Goal: Information Seeking & Learning: Learn about a topic

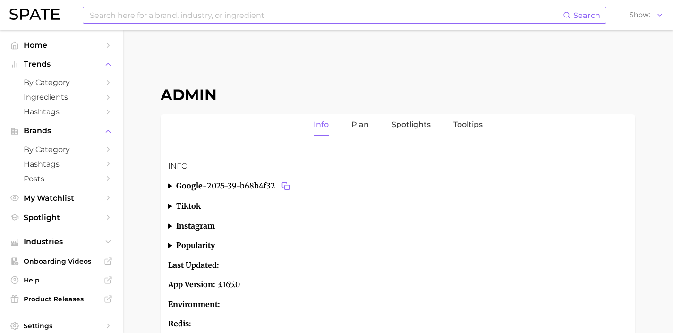
click at [230, 21] on input at bounding box center [326, 15] width 474 height 16
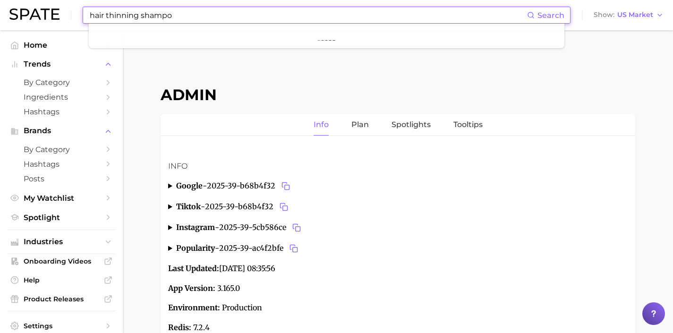
type input "hair thinning shampoo"
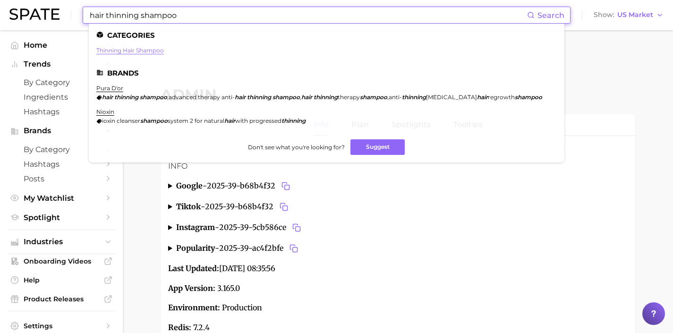
click at [148, 51] on link "thinning hair shampoo" at bounding box center [130, 50] width 68 height 7
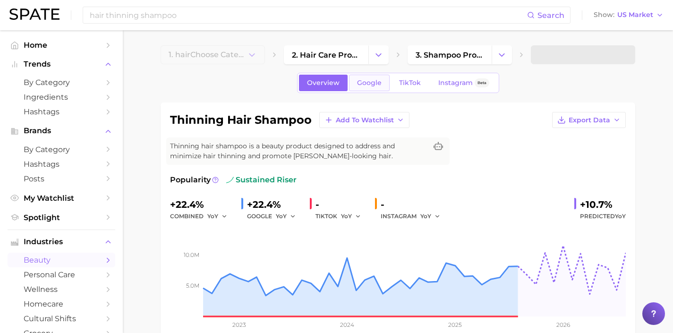
click at [368, 81] on span "Google" at bounding box center [369, 83] width 25 height 8
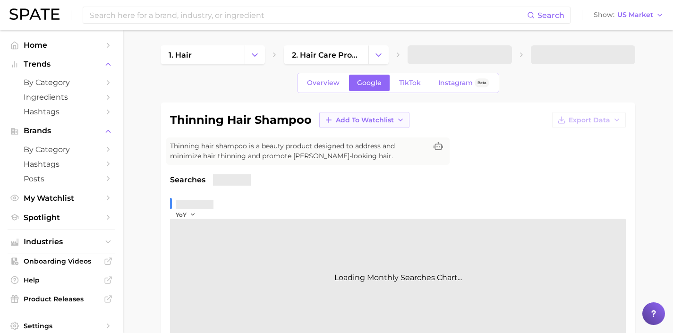
scroll to position [296, 0]
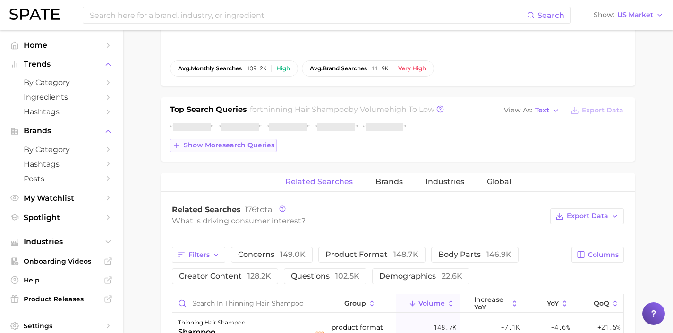
click at [238, 149] on button "Show more search queries" at bounding box center [223, 145] width 107 height 13
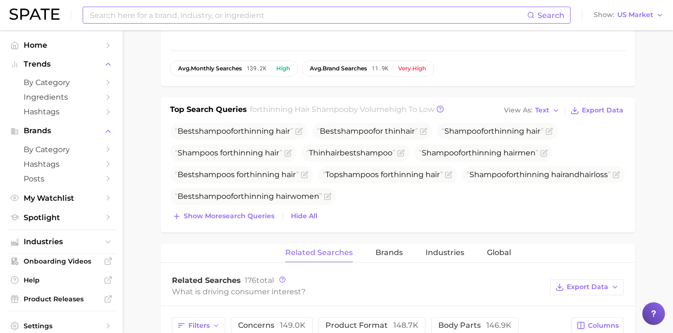
click at [179, 11] on input at bounding box center [308, 15] width 439 height 16
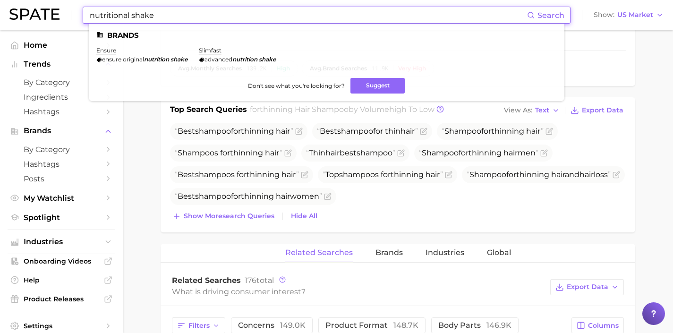
drag, startPoint x: 130, startPoint y: 17, endPoint x: 11, endPoint y: 17, distance: 119.1
click at [11, 17] on div "nutritional shake Search Brands ensure ensure original nutrition shake slimfast…" at bounding box center [336, 15] width 655 height 30
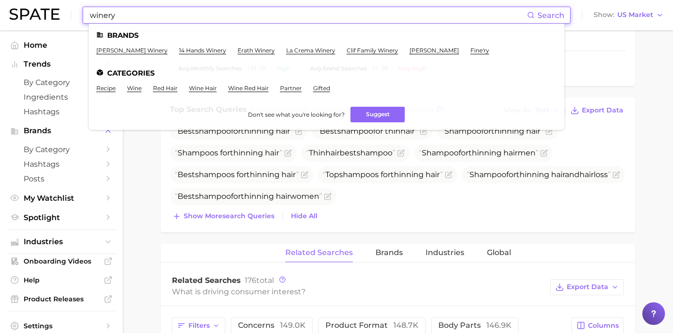
drag, startPoint x: 129, startPoint y: 17, endPoint x: 0, endPoint y: 16, distance: 129.0
click at [0, 16] on header "winery Search Brands [PERSON_NAME] winery 14 hands winery erath winery la crema…" at bounding box center [336, 15] width 673 height 30
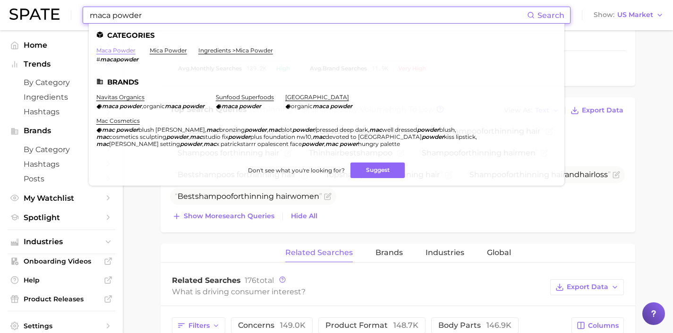
click at [130, 52] on link "maca powder" at bounding box center [115, 50] width 39 height 7
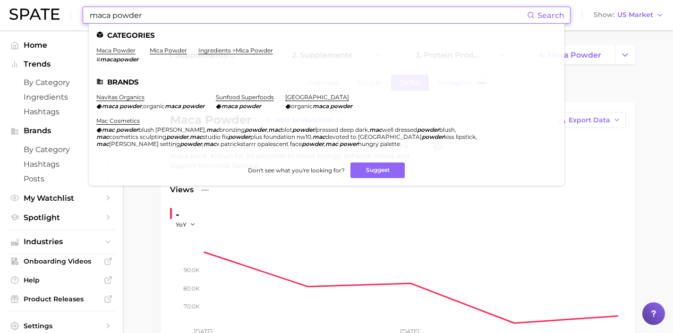
drag, startPoint x: 198, startPoint y: 16, endPoint x: 48, endPoint y: 17, distance: 149.8
click at [50, 18] on div "maca powder Search Categories maca powder # macapowder mica powder ingredients …" at bounding box center [336, 15] width 655 height 30
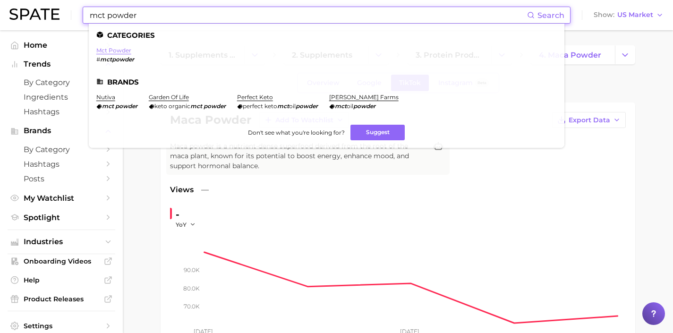
click at [121, 52] on link "mct powder" at bounding box center [113, 50] width 35 height 7
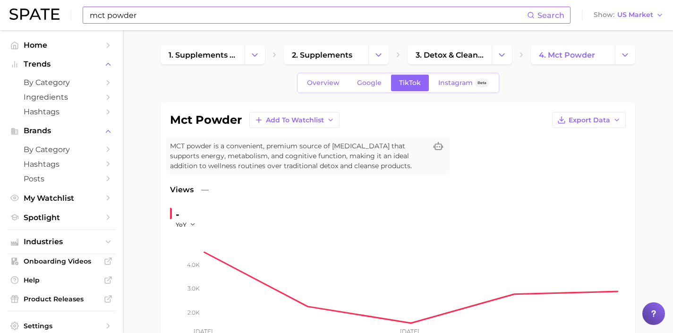
click at [283, 13] on input "mct powder" at bounding box center [308, 15] width 439 height 16
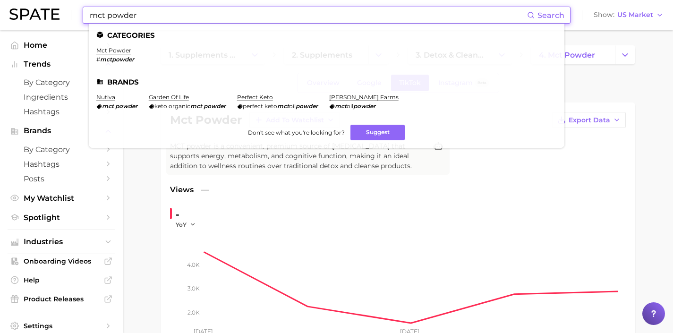
drag, startPoint x: 280, startPoint y: 14, endPoint x: 53, endPoint y: 22, distance: 227.0
click at [53, 22] on div "mct powder Search Categories mct powder # mctpowder Brands nutiva mct powder ga…" at bounding box center [336, 15] width 655 height 30
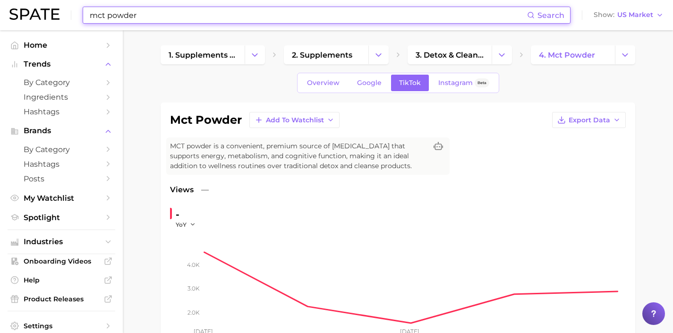
drag, startPoint x: 79, startPoint y: 8, endPoint x: 34, endPoint y: 8, distance: 44.4
click at [35, 8] on div "mct powder Search Show US Market" at bounding box center [336, 15] width 655 height 30
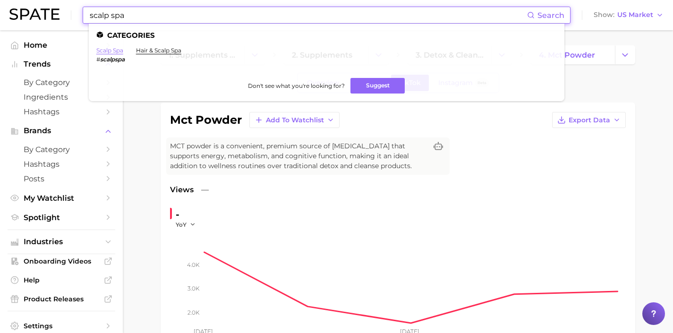
type input "scalp spa"
click at [117, 52] on link "scalp spa" at bounding box center [109, 50] width 27 height 7
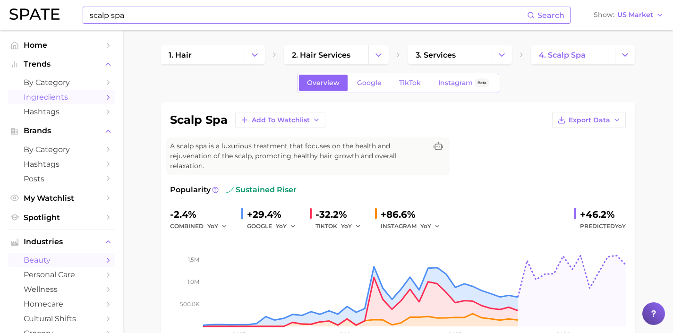
click at [69, 97] on span "Ingredients" at bounding box center [62, 97] width 76 height 9
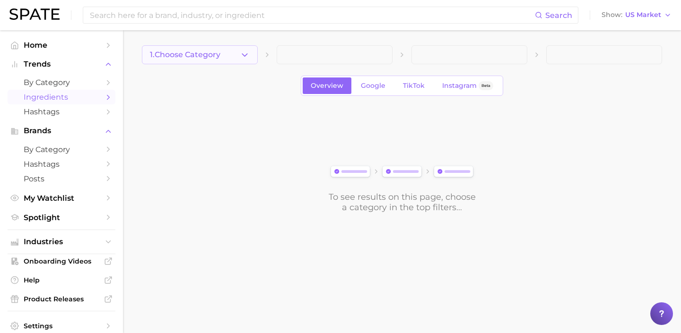
click at [241, 55] on icon "button" at bounding box center [245, 55] width 10 height 10
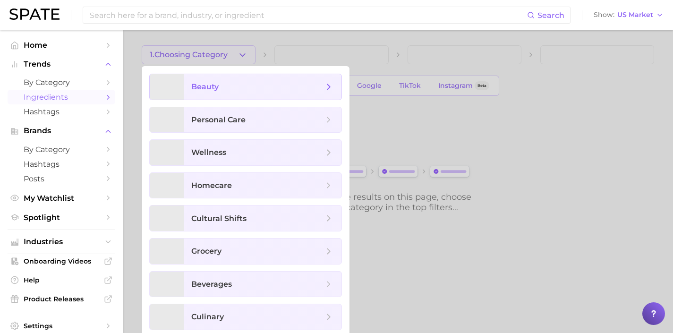
click at [248, 91] on span "beauty" at bounding box center [257, 87] width 132 height 10
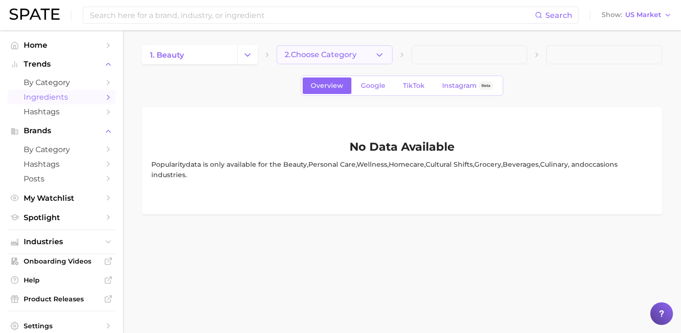
click at [321, 63] on button "2. Choose Category" at bounding box center [334, 54] width 116 height 19
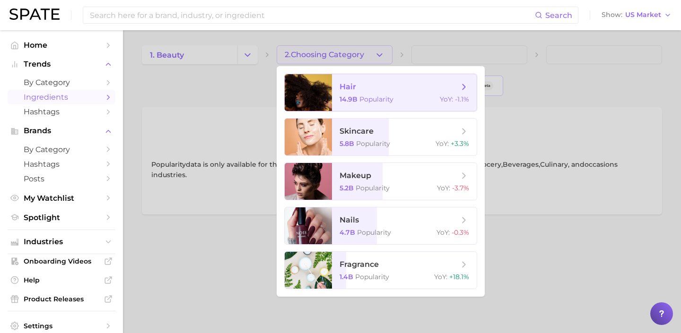
click at [357, 101] on span "14.9b Popularity" at bounding box center [366, 99] width 54 height 9
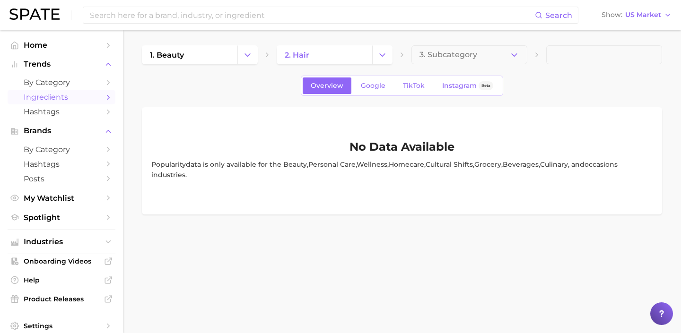
click at [374, 95] on div "Overview Google TikTok Instagram Beta" at bounding box center [402, 86] width 202 height 20
click at [367, 89] on span "Google" at bounding box center [373, 86] width 25 height 8
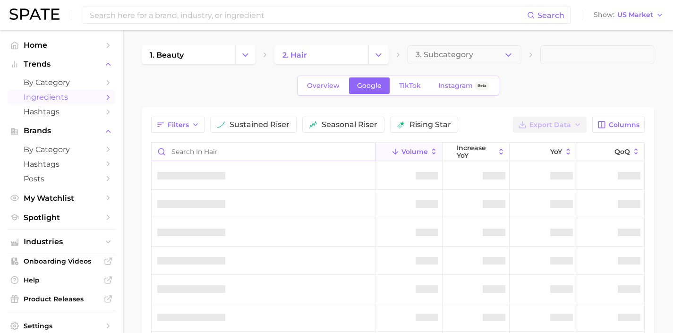
click at [263, 154] on input "Search in hair" at bounding box center [264, 152] width 224 height 18
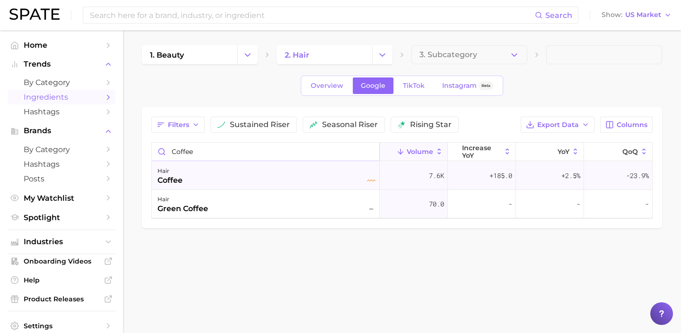
type input "coffee"
click at [226, 183] on div "hair coffee" at bounding box center [266, 175] width 218 height 21
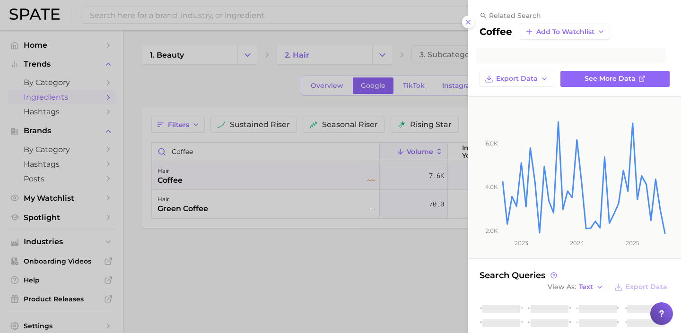
scroll to position [59, 0]
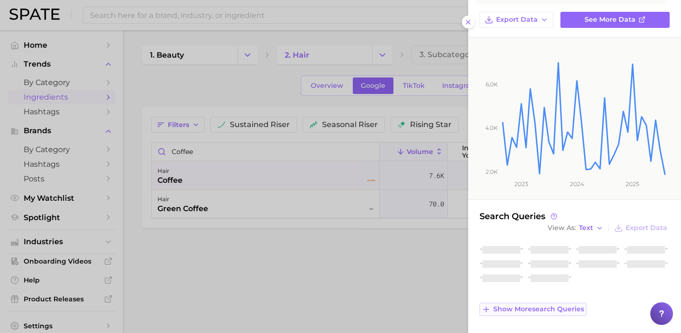
click at [573, 307] on span "Show more search queries" at bounding box center [538, 309] width 91 height 8
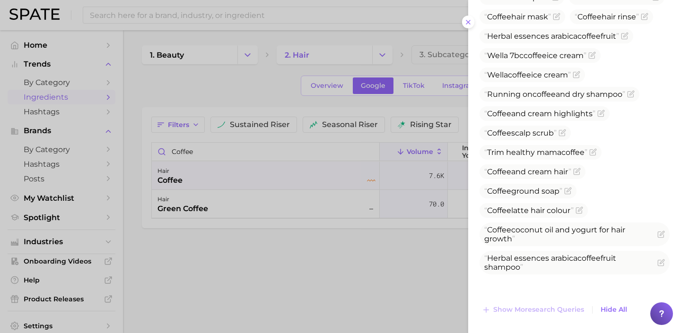
scroll to position [224, 0]
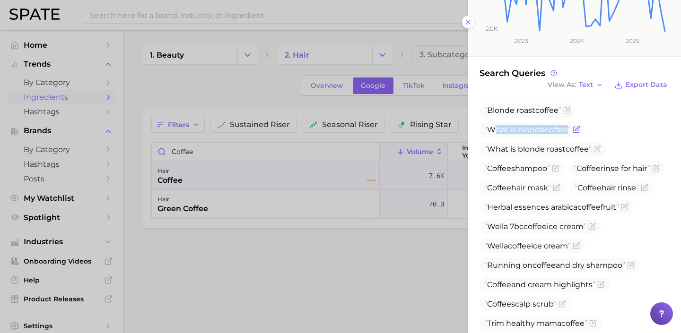
drag, startPoint x: 569, startPoint y: 131, endPoint x: 497, endPoint y: 132, distance: 72.3
click at [497, 132] on span "What is blonde coffee" at bounding box center [527, 129] width 86 height 9
copy span "hat is blonde coffee"
